Goal: Task Accomplishment & Management: Use online tool/utility

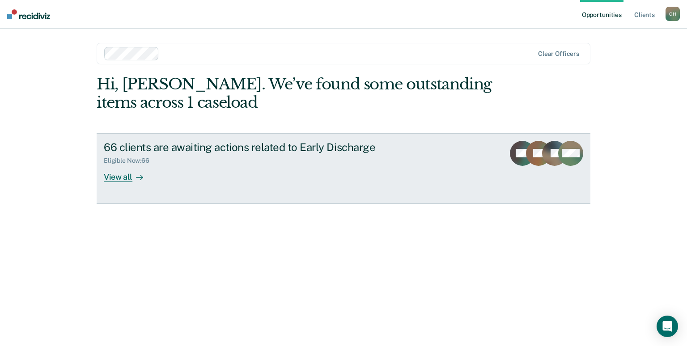
click at [119, 181] on link "66 clients are awaiting actions related to Early Discharge Eligible Now : 66 Vi…" at bounding box center [344, 168] width 494 height 71
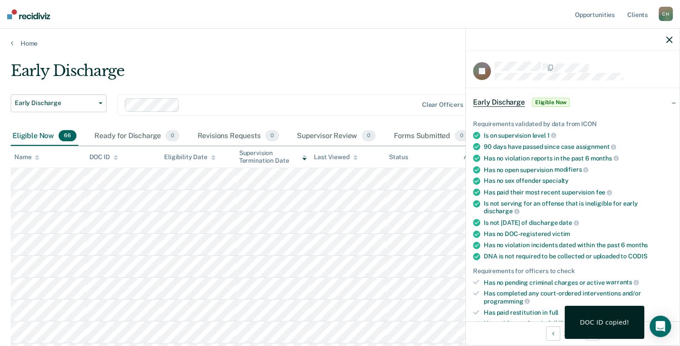
click at [80, 245] on tr at bounding box center [340, 245] width 658 height 22
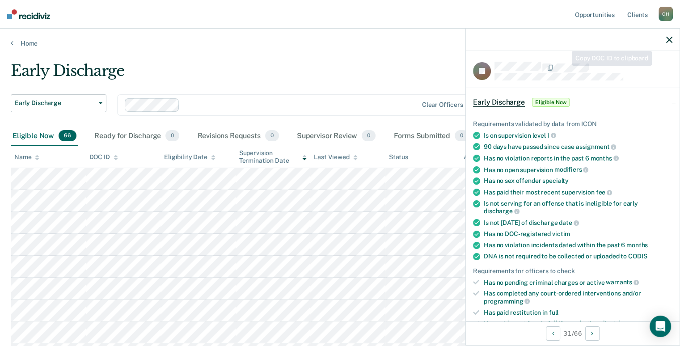
drag, startPoint x: 553, startPoint y: 79, endPoint x: 621, endPoint y: 59, distance: 71.4
click at [621, 59] on div "JR Early Discharge Eligible Now Requirements validated by data from ICON Is on …" at bounding box center [573, 186] width 214 height 270
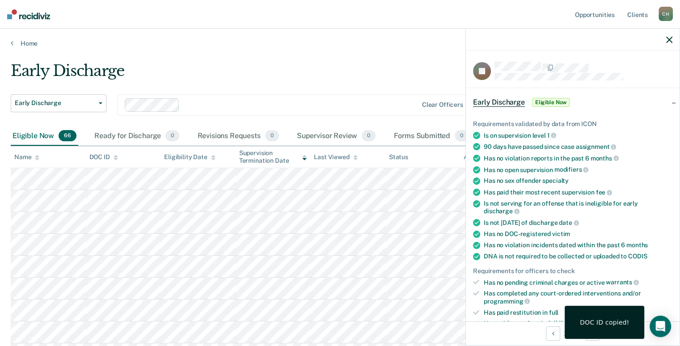
click at [570, 83] on article "JR Early Discharge Eligible Now Requirements validated by data from ICON Is on …" at bounding box center [572, 320] width 199 height 517
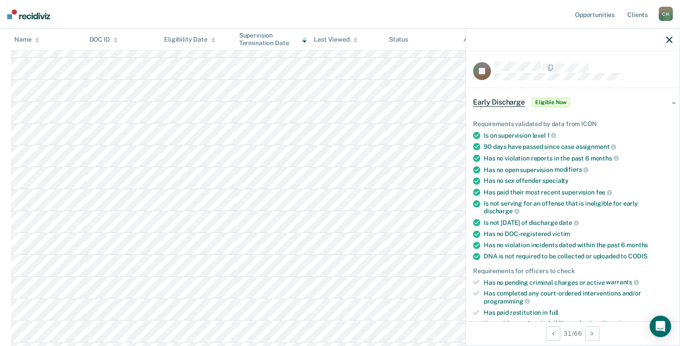
scroll to position [134, 0]
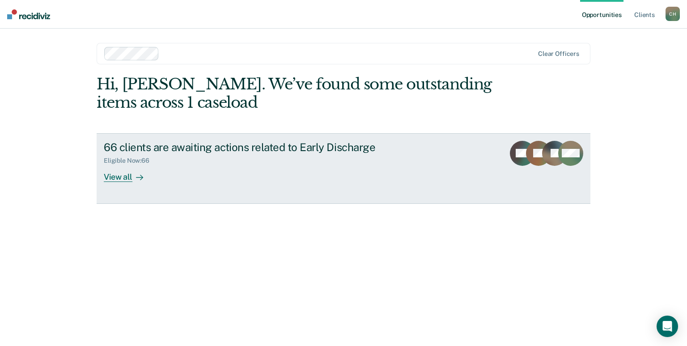
click at [111, 178] on div "View all" at bounding box center [129, 173] width 50 height 17
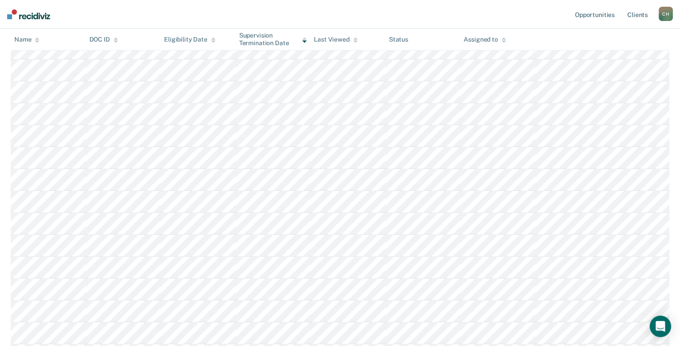
scroll to position [447, 0]
